Goal: Task Accomplishment & Management: Manage account settings

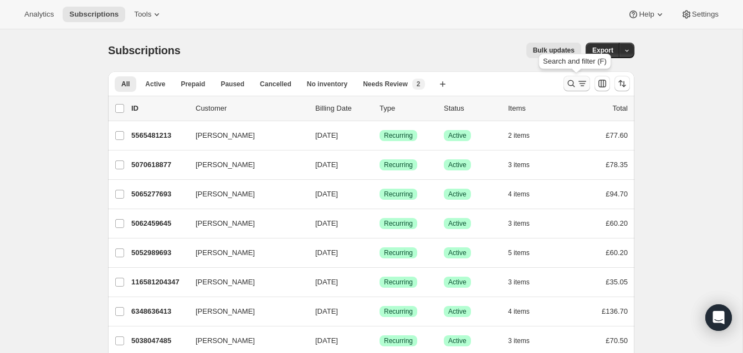
click at [570, 79] on icon "Search and filter results" at bounding box center [571, 83] width 11 height 11
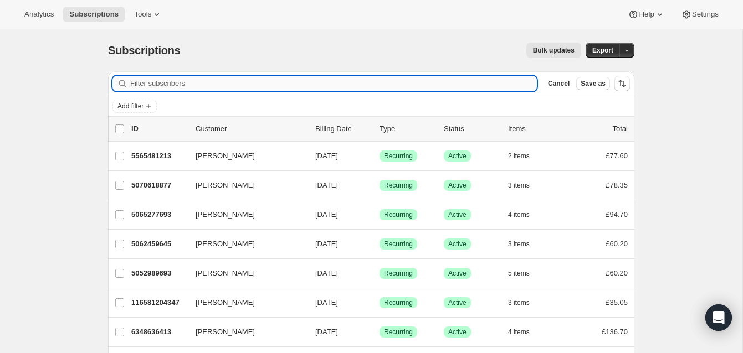
click at [294, 84] on input "Filter subscribers" at bounding box center [333, 84] width 407 height 16
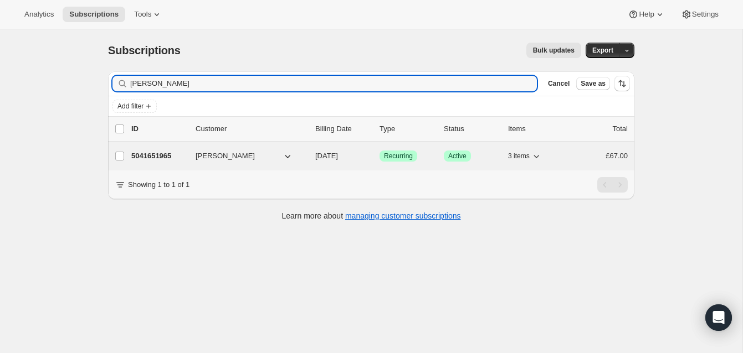
type input "[PERSON_NAME]"
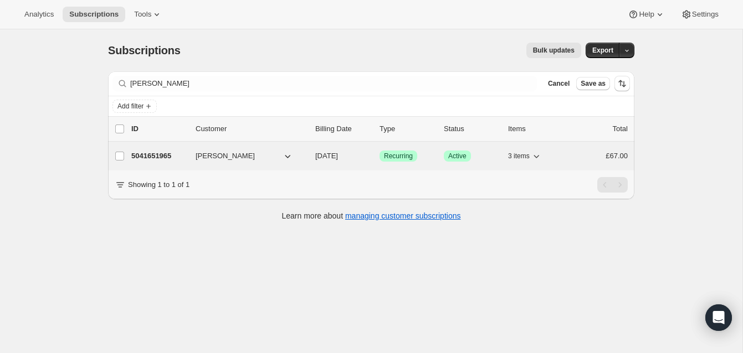
click at [173, 153] on p "5041651965" at bounding box center [158, 156] width 55 height 11
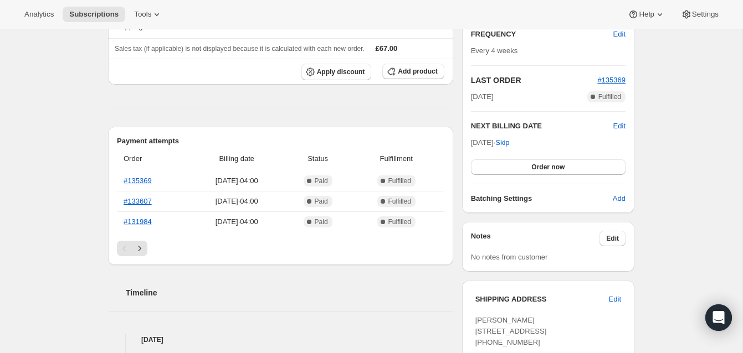
scroll to position [203, 0]
click at [617, 125] on span "Edit" at bounding box center [619, 127] width 12 height 11
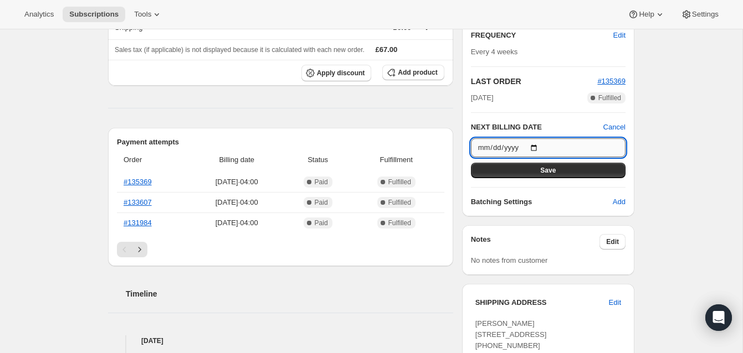
click at [537, 147] on input "2025-09-19" at bounding box center [548, 148] width 155 height 19
click at [661, 221] on div "Subscription #5041651965. This page is ready Subscription #5041651965 Success R…" at bounding box center [371, 268] width 742 height 885
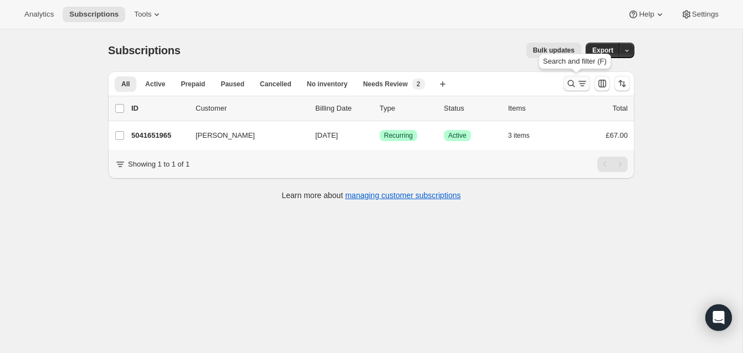
click at [570, 80] on icon "Search and filter results" at bounding box center [571, 83] width 7 height 7
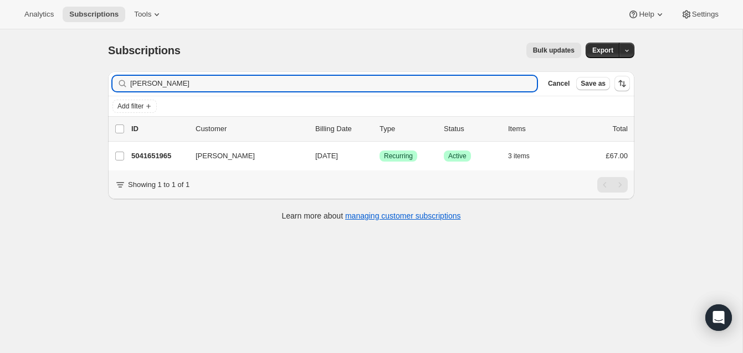
drag, startPoint x: 183, startPoint y: 87, endPoint x: 87, endPoint y: 83, distance: 96.5
click at [88, 83] on div "Subscriptions. This page is ready Subscriptions Bulk updates More actions Bulk …" at bounding box center [371, 205] width 742 height 353
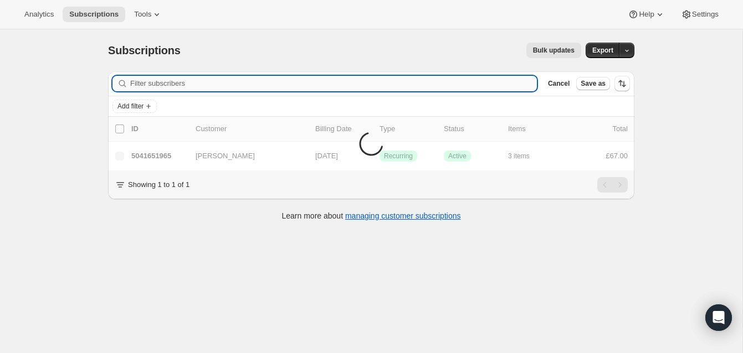
click at [139, 83] on input "Filter subscribers" at bounding box center [333, 84] width 407 height 16
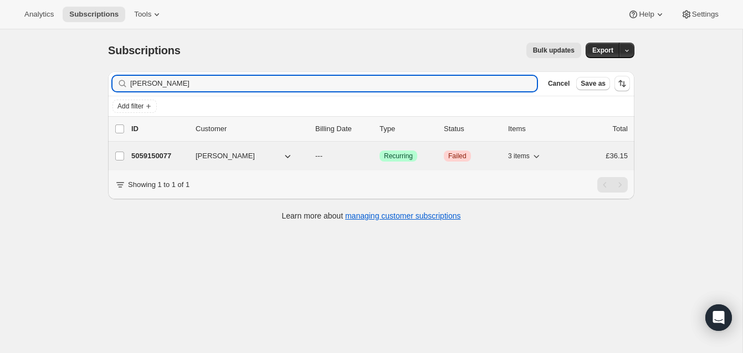
type input "[PERSON_NAME]"
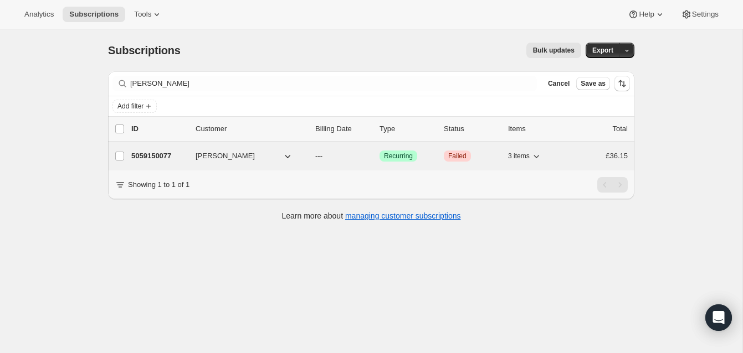
click at [164, 152] on p "5059150077" at bounding box center [158, 156] width 55 height 11
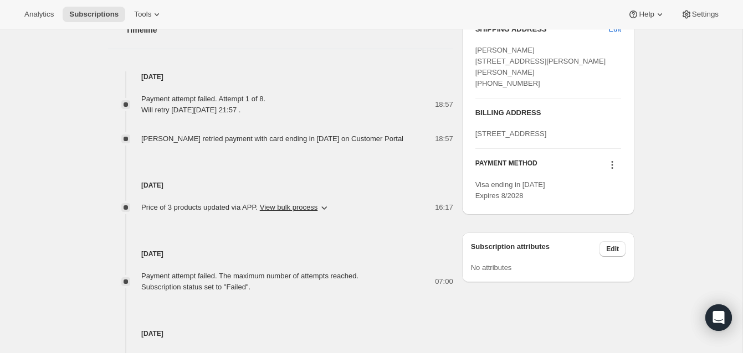
scroll to position [498, 0]
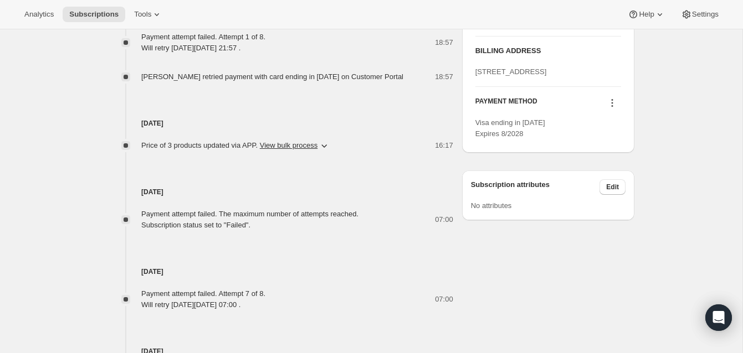
click at [611, 109] on icon at bounding box center [612, 103] width 11 height 11
click at [608, 177] on span "Send link to update card" at bounding box center [610, 180] width 78 height 8
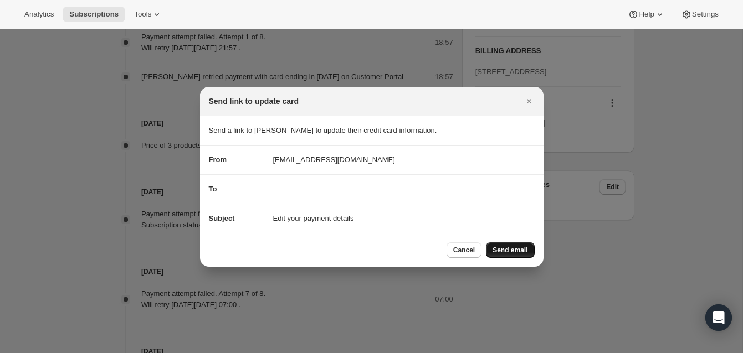
click at [515, 247] on span "Send email" at bounding box center [510, 250] width 35 height 9
